Goal: Task Accomplishment & Management: Use online tool/utility

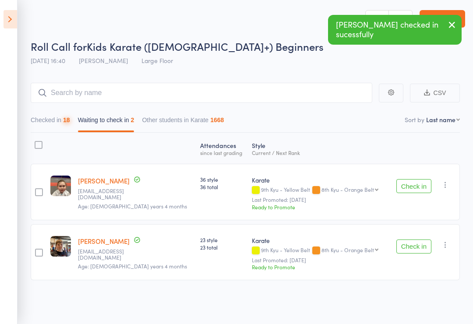
scroll to position [6, 0]
click at [41, 142] on div at bounding box center [39, 145] width 8 height 8
click at [36, 142] on input "checkbox" at bounding box center [36, 142] width 0 height 0
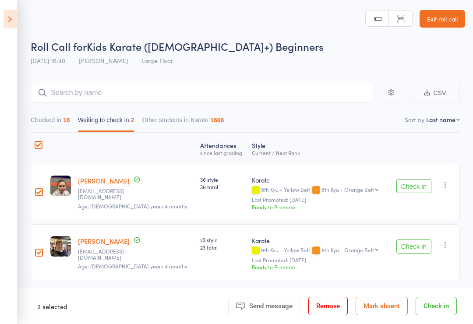
click at [5, 17] on icon at bounding box center [11, 19] width 14 height 18
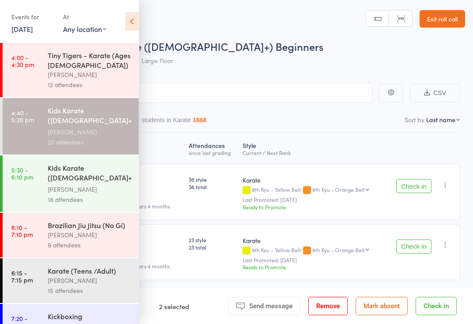
click at [56, 186] on div "[PERSON_NAME]" at bounding box center [90, 189] width 84 height 10
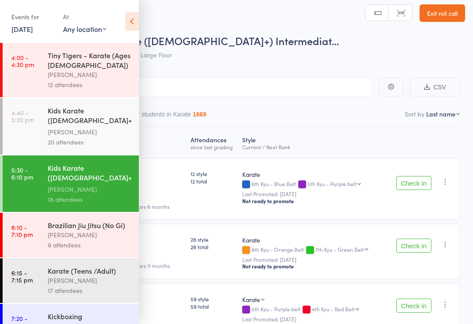
click at [138, 19] on icon at bounding box center [132, 21] width 14 height 18
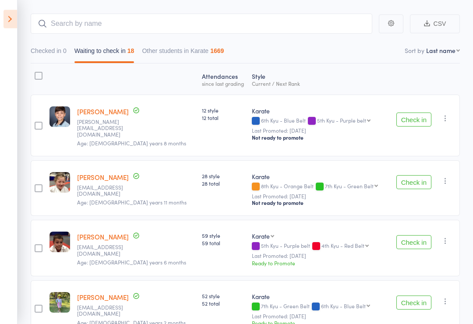
scroll to position [70, 0]
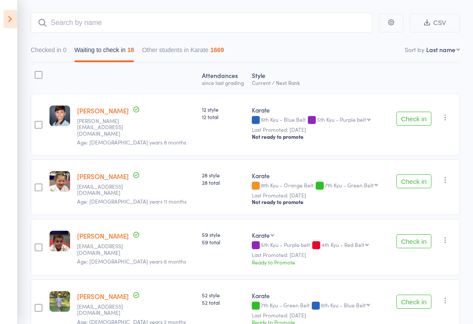
click at [414, 303] on button "Check in" at bounding box center [413, 302] width 35 height 14
click at [416, 177] on button "Check in" at bounding box center [413, 181] width 35 height 14
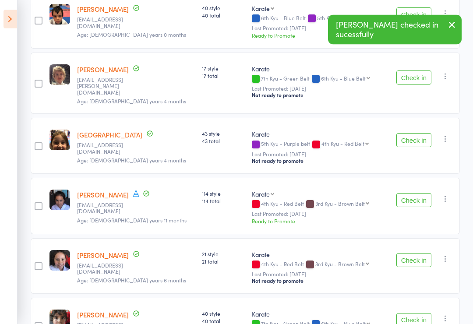
scroll to position [298, 0]
click at [415, 133] on button "Check in" at bounding box center [413, 140] width 35 height 14
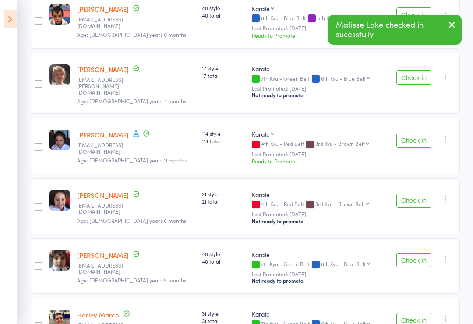
click at [414, 134] on button "Check in" at bounding box center [413, 141] width 35 height 14
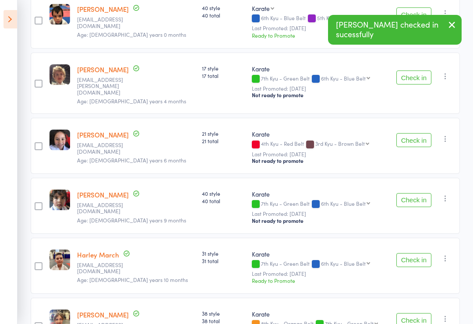
click at [416, 133] on button "Check in" at bounding box center [413, 140] width 35 height 14
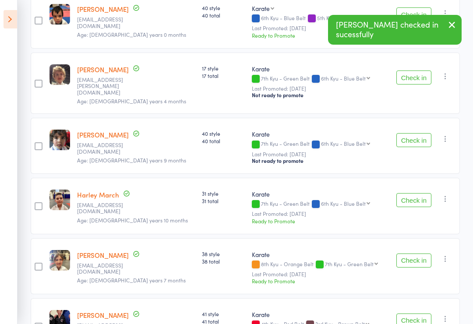
click at [420, 133] on button "Check in" at bounding box center [413, 140] width 35 height 14
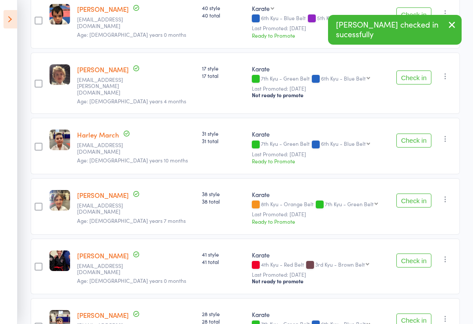
click at [421, 134] on button "Check in" at bounding box center [413, 141] width 35 height 14
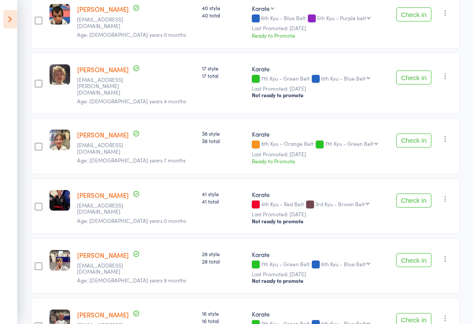
click at [418, 134] on button "Check in" at bounding box center [413, 141] width 35 height 14
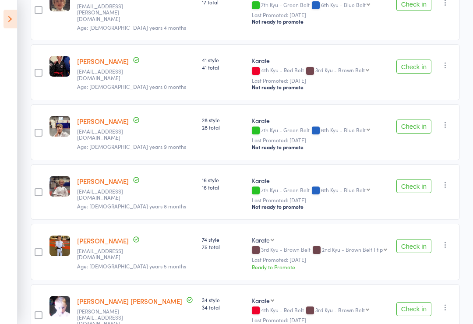
scroll to position [374, 0]
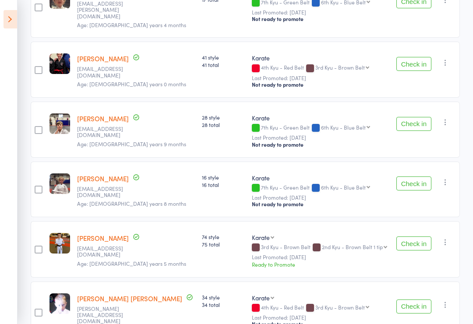
click at [420, 300] on button "Check in" at bounding box center [413, 307] width 35 height 14
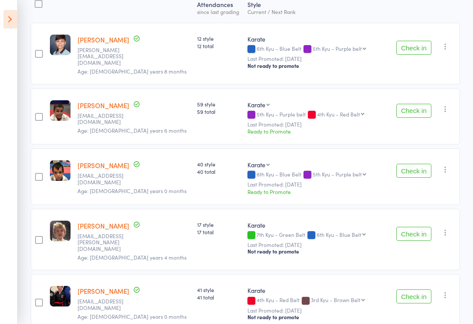
scroll to position [140, 0]
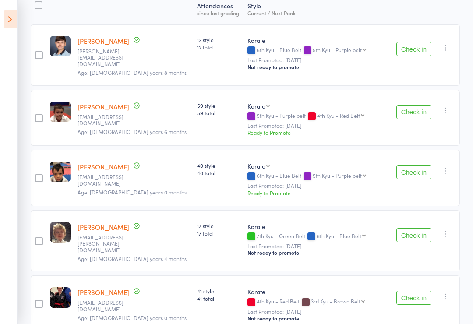
click at [416, 108] on button "Check in" at bounding box center [413, 112] width 35 height 14
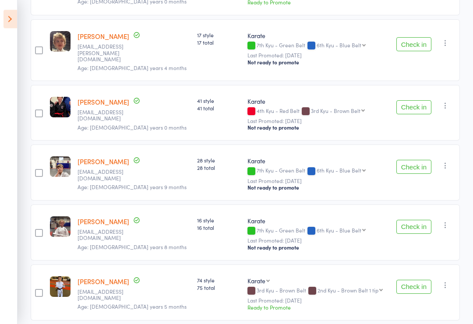
scroll to position [270, 0]
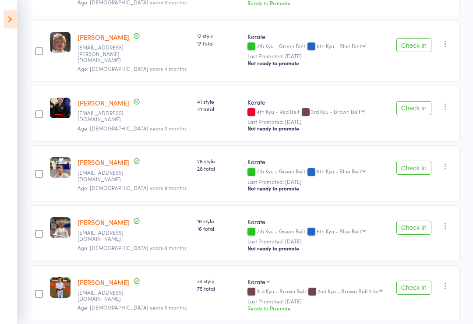
click at [422, 221] on button "Check in" at bounding box center [413, 228] width 35 height 14
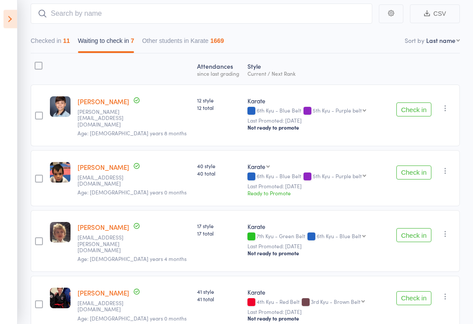
scroll to position [80, 0]
click at [413, 107] on button "Check in" at bounding box center [413, 110] width 35 height 14
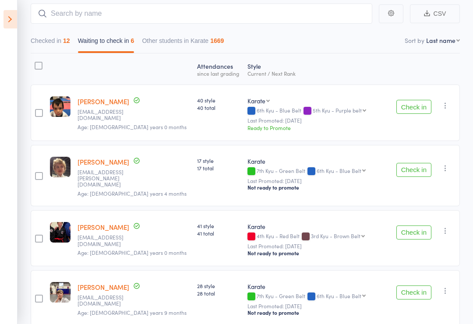
click at [404, 106] on button "Check in" at bounding box center [413, 107] width 35 height 14
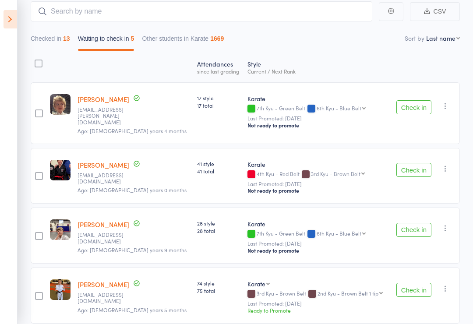
scroll to position [81, 0]
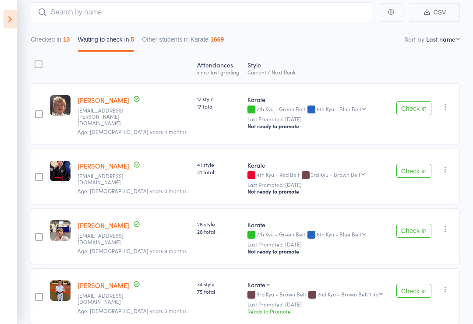
click at [417, 169] on button "Check in" at bounding box center [413, 171] width 35 height 14
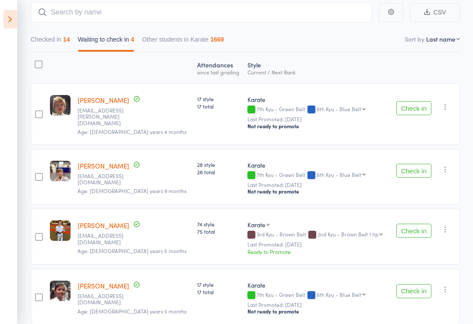
scroll to position [103, 0]
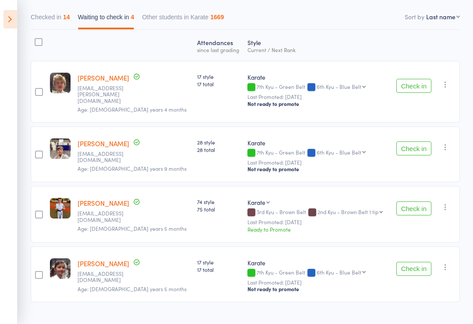
click at [9, 21] on icon at bounding box center [11, 19] width 14 height 18
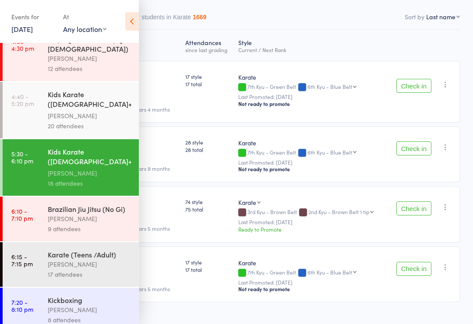
scroll to position [15, 0]
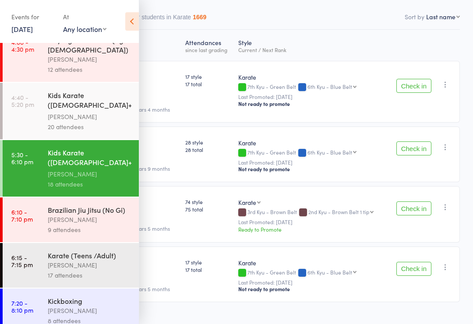
click at [79, 306] on div "Kickboxing" at bounding box center [90, 301] width 84 height 10
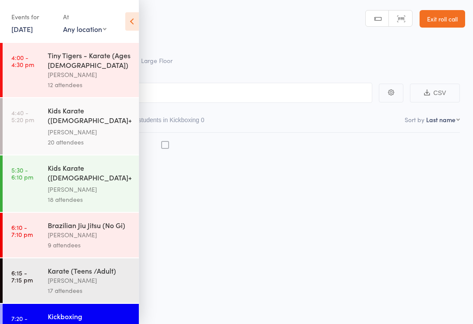
scroll to position [6, 0]
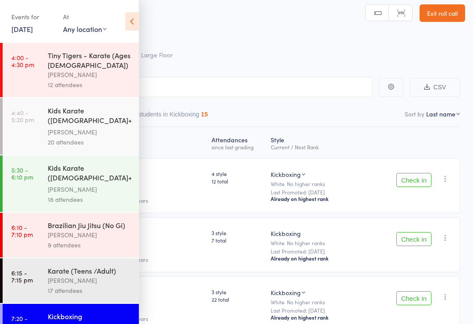
click at [133, 19] on icon at bounding box center [132, 21] width 14 height 18
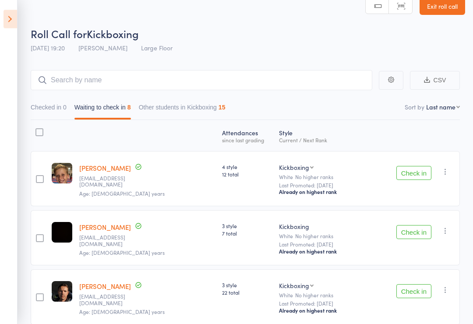
scroll to position [0, 0]
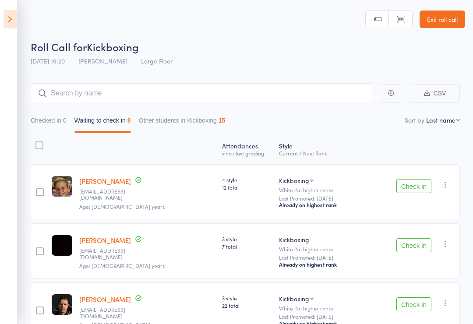
click at [6, 22] on icon at bounding box center [11, 19] width 14 height 18
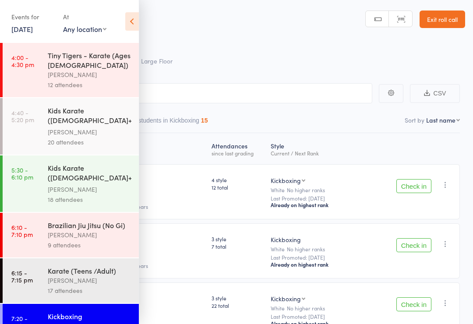
click at [62, 190] on div "[PERSON_NAME]" at bounding box center [90, 189] width 84 height 10
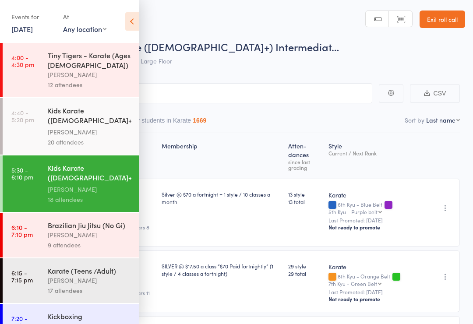
click at [70, 281] on div "[PERSON_NAME]" at bounding box center [90, 281] width 84 height 10
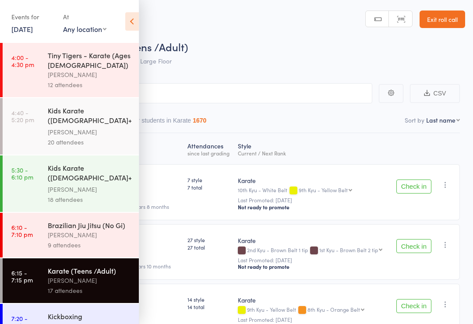
click at [137, 25] on icon at bounding box center [132, 21] width 14 height 18
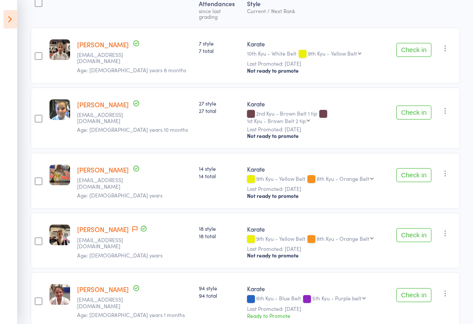
scroll to position [142, 0]
click at [10, 17] on icon at bounding box center [11, 19] width 14 height 18
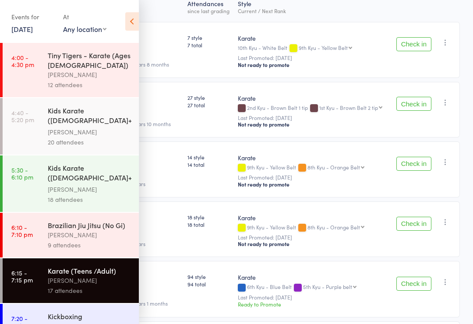
click at [62, 181] on div "Kids Karate ([DEMOGRAPHIC_DATA]+) Intermediate+" at bounding box center [90, 173] width 84 height 21
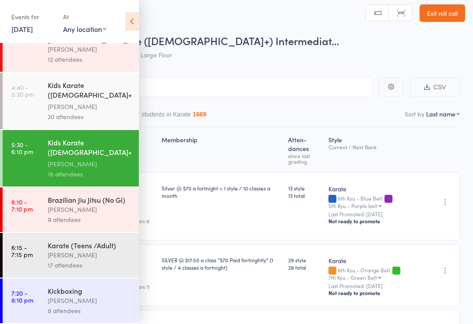
scroll to position [29, 0]
click at [126, 29] on icon at bounding box center [132, 21] width 14 height 18
